Goal: Browse casually

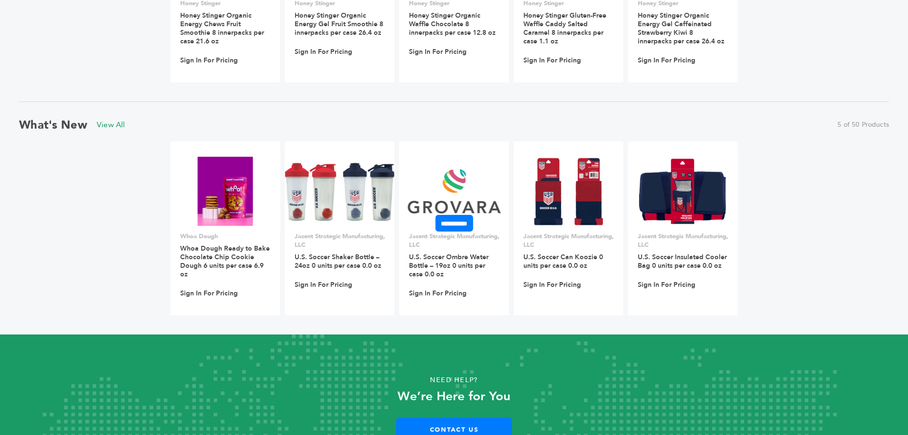
scroll to position [801, 0]
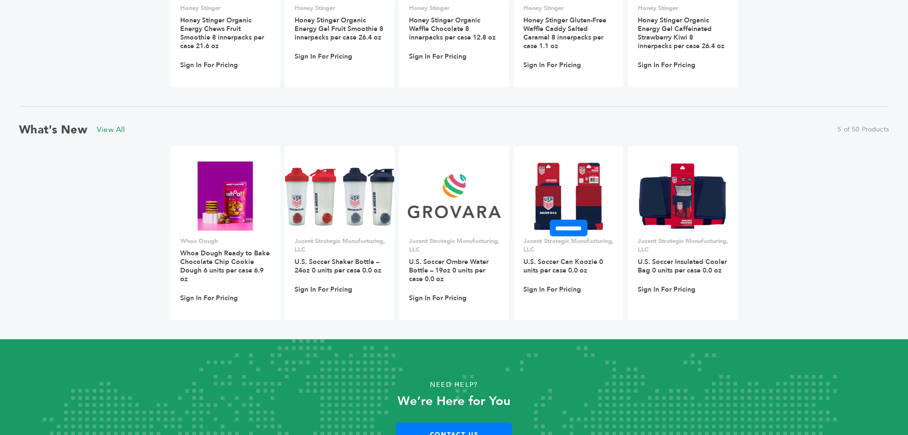
click at [570, 180] on img at bounding box center [568, 196] width 69 height 69
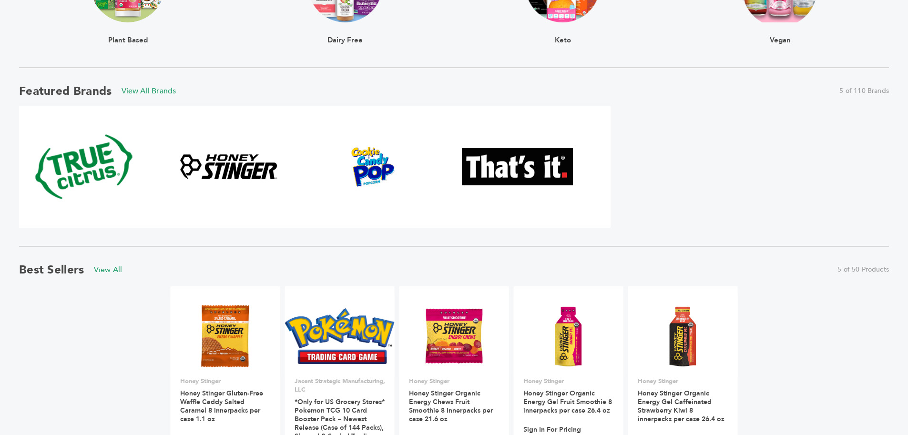
scroll to position [426, 0]
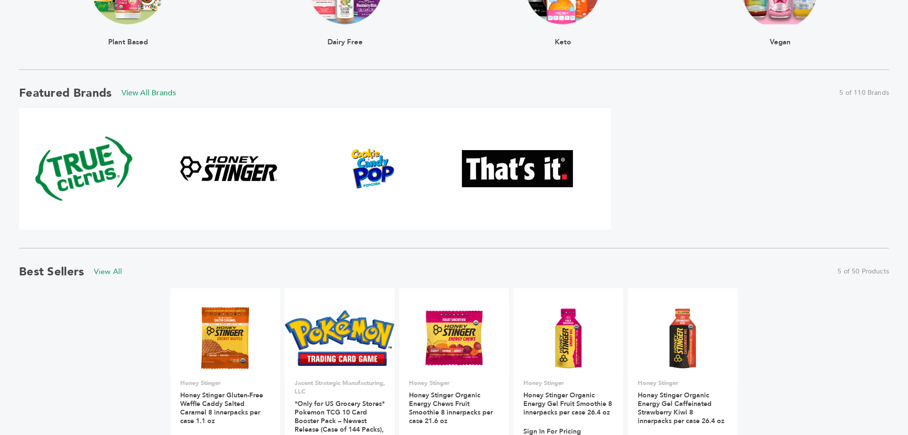
click at [57, 162] on img at bounding box center [84, 169] width 102 height 102
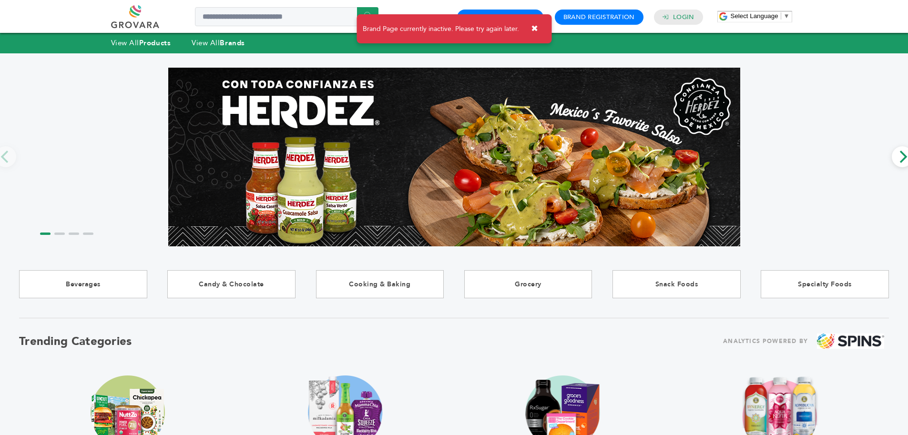
click at [539, 25] on button "✖" at bounding box center [534, 29] width 21 height 20
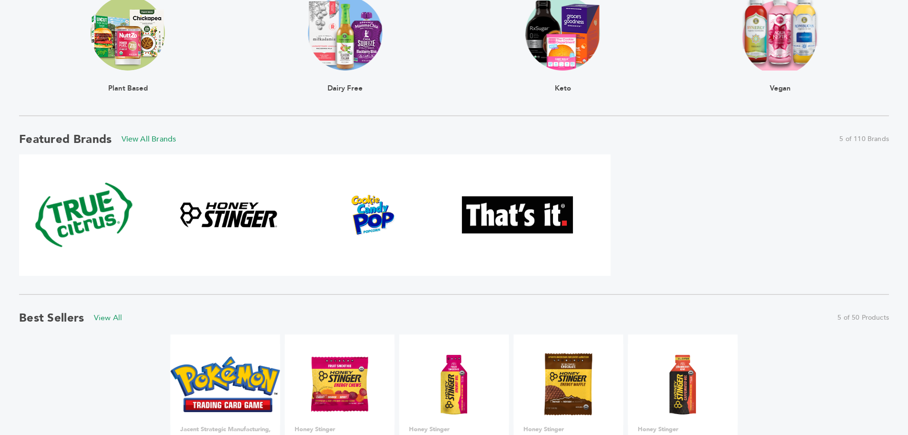
scroll to position [484, 0]
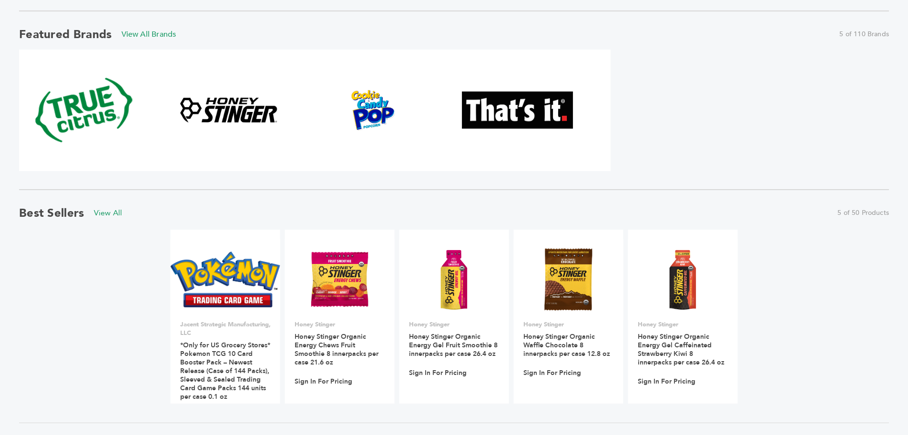
click at [497, 105] on img at bounding box center [517, 110] width 111 height 37
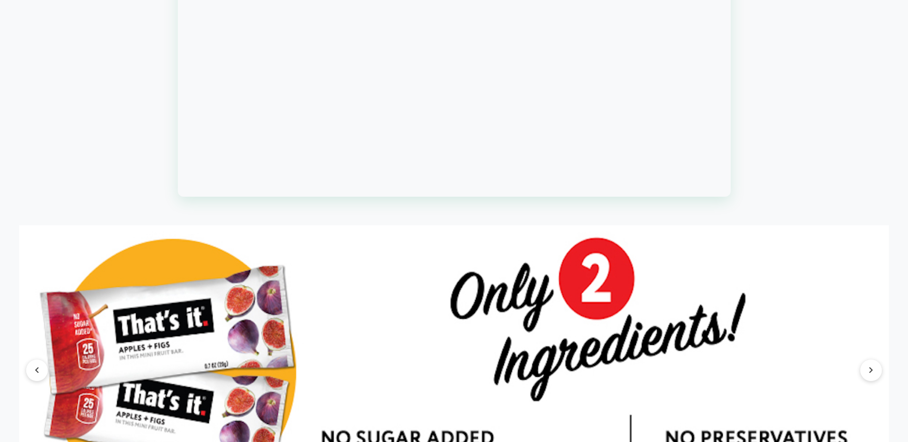
scroll to position [1132, 0]
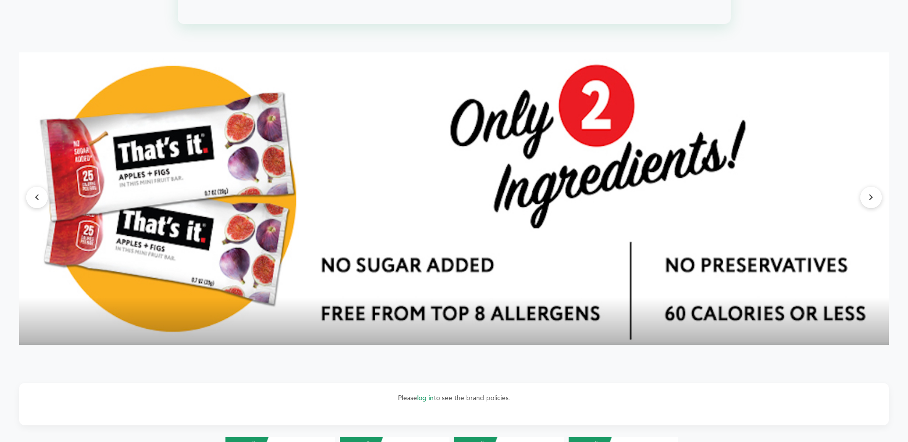
click at [871, 214] on img at bounding box center [454, 197] width 870 height 290
click at [870, 206] on button at bounding box center [870, 197] width 21 height 21
click at [863, 200] on button at bounding box center [870, 197] width 21 height 21
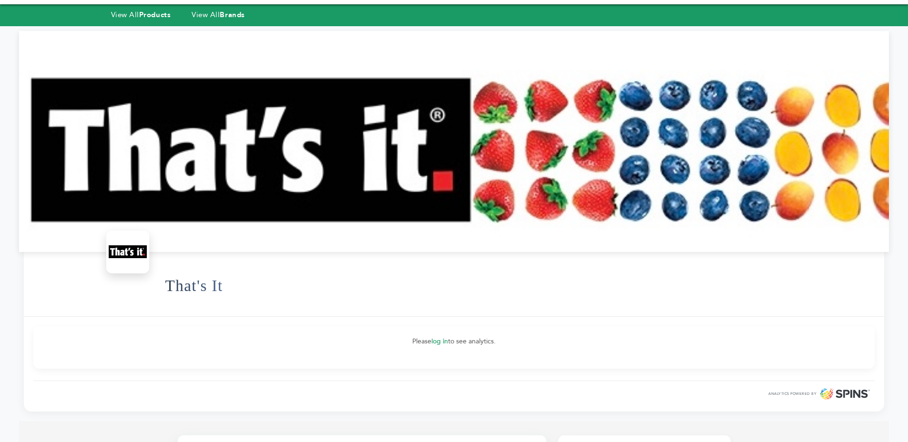
scroll to position [0, 0]
